Goal: Navigation & Orientation: Find specific page/section

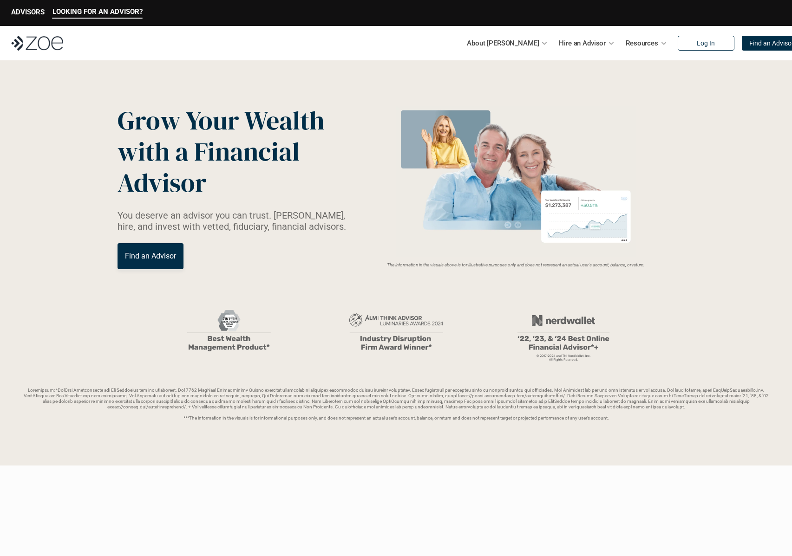
click at [166, 260] on p "Find an Advisor" at bounding box center [150, 256] width 51 height 9
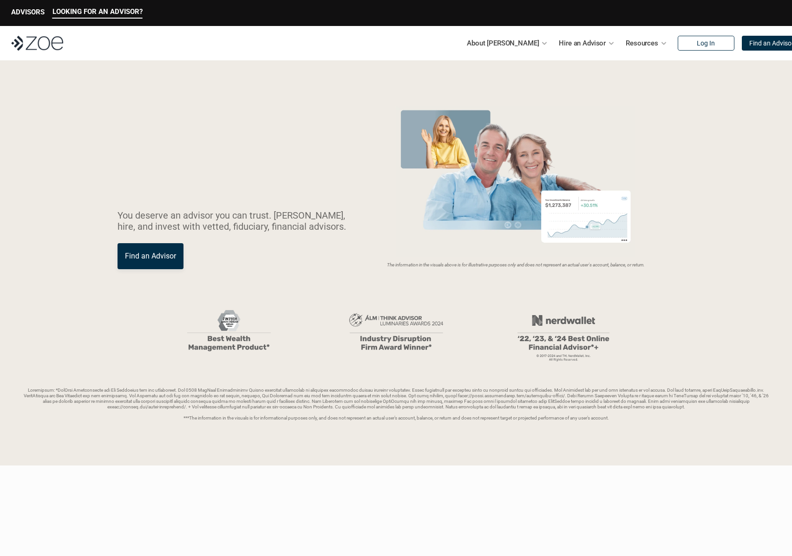
click at [51, 44] on img at bounding box center [37, 43] width 52 height 15
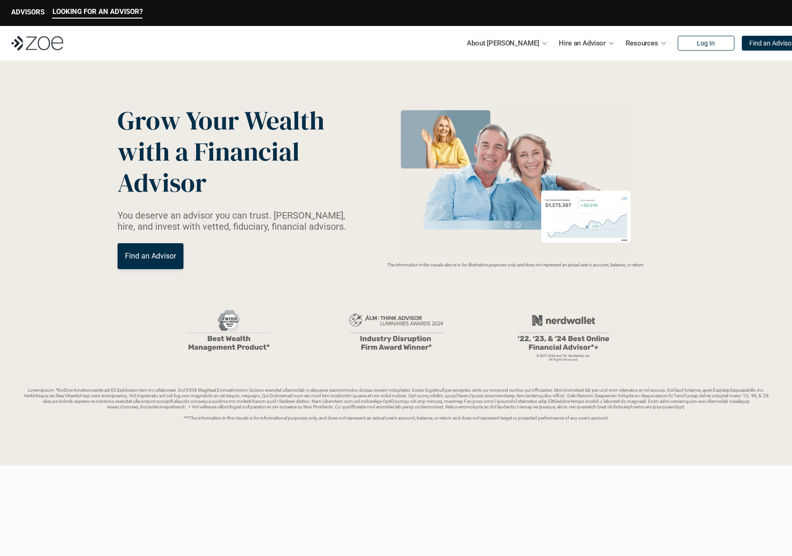
click at [51, 44] on img at bounding box center [37, 43] width 52 height 15
click at [31, 12] on p "ADVISORS" at bounding box center [27, 12] width 33 height 8
